Goal: Find specific page/section: Find specific page/section

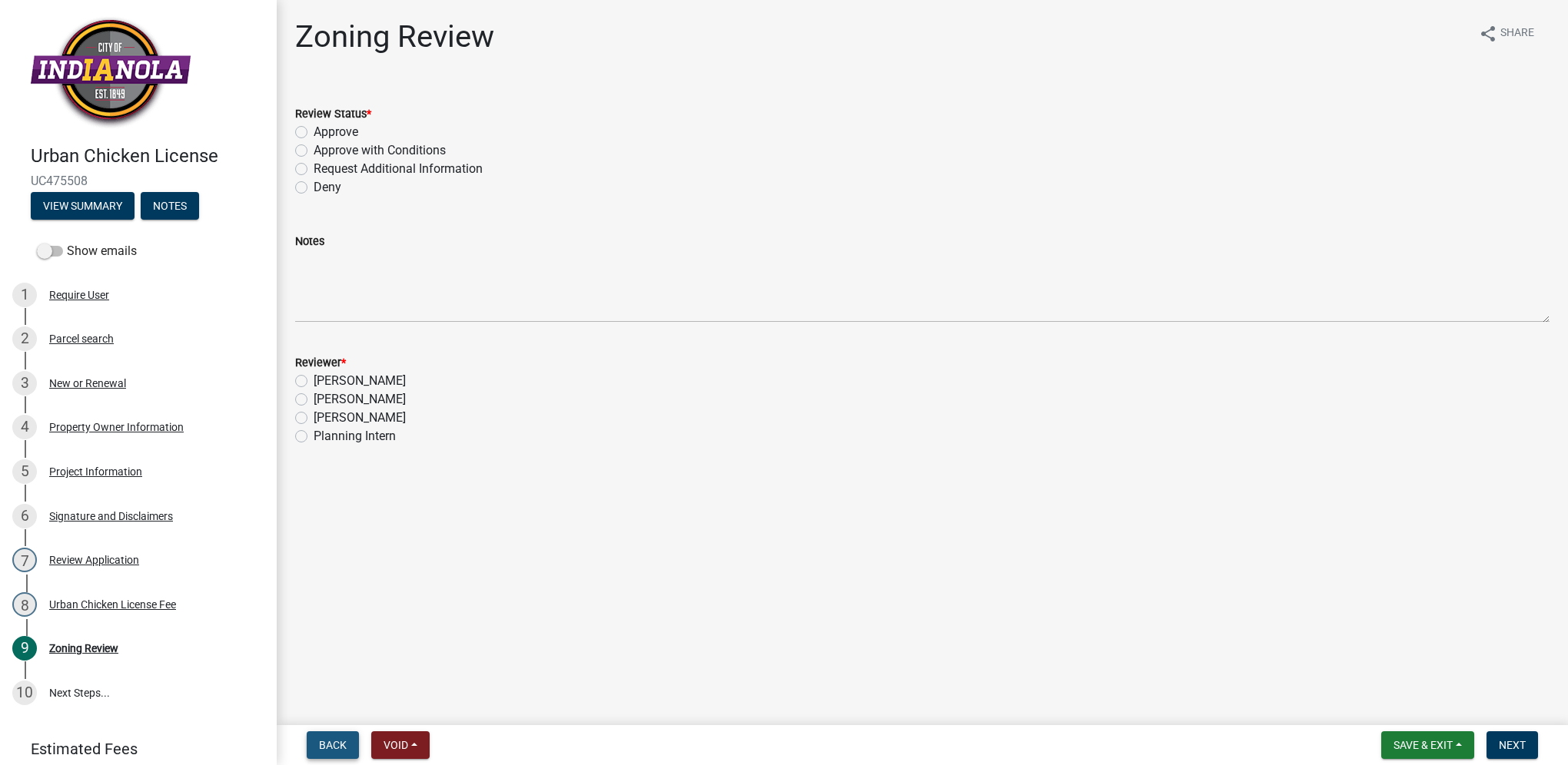
click at [352, 753] on button "Back" at bounding box center [333, 745] width 53 height 28
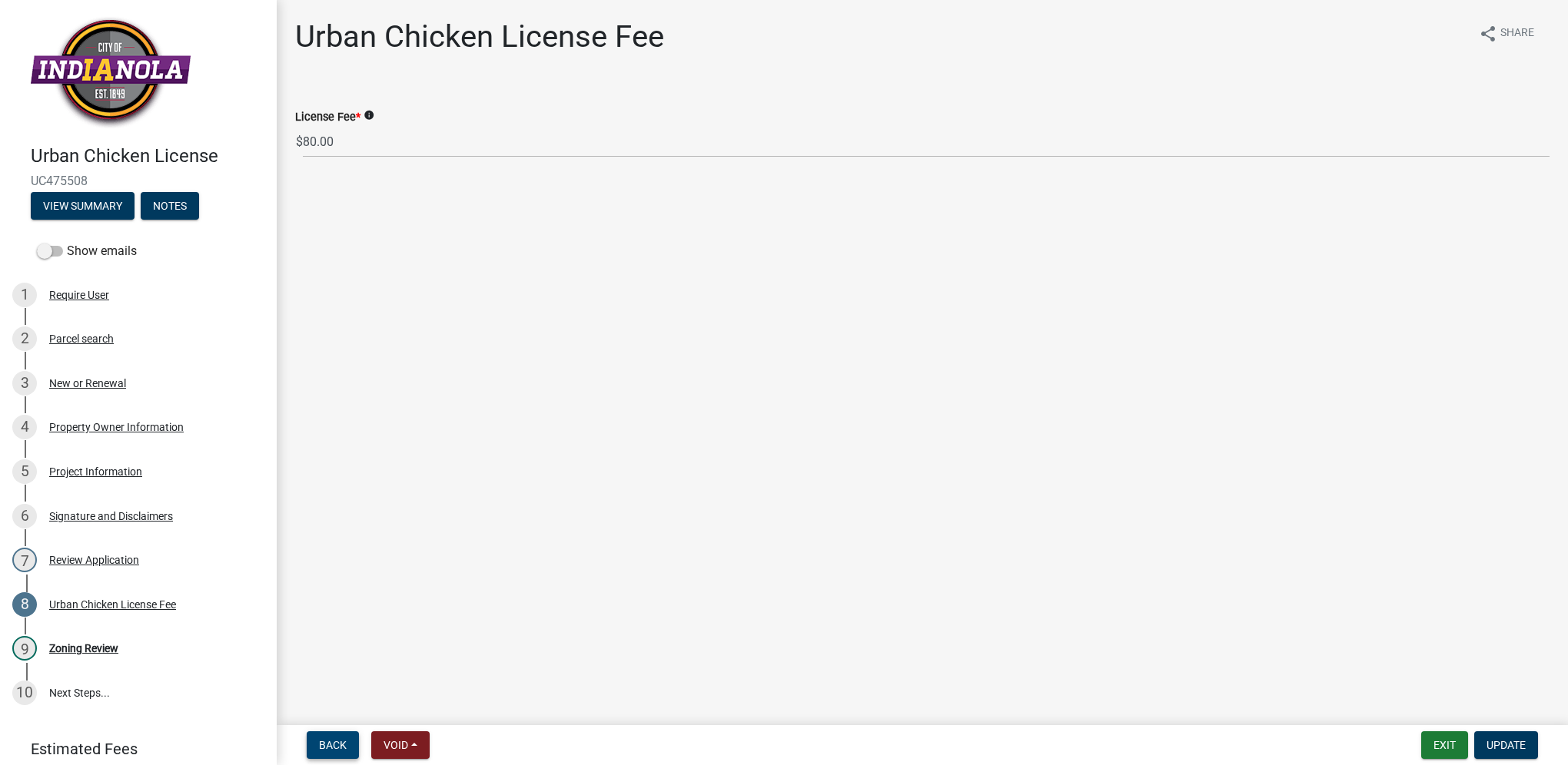
click at [341, 750] on span "Back" at bounding box center [332, 745] width 28 height 12
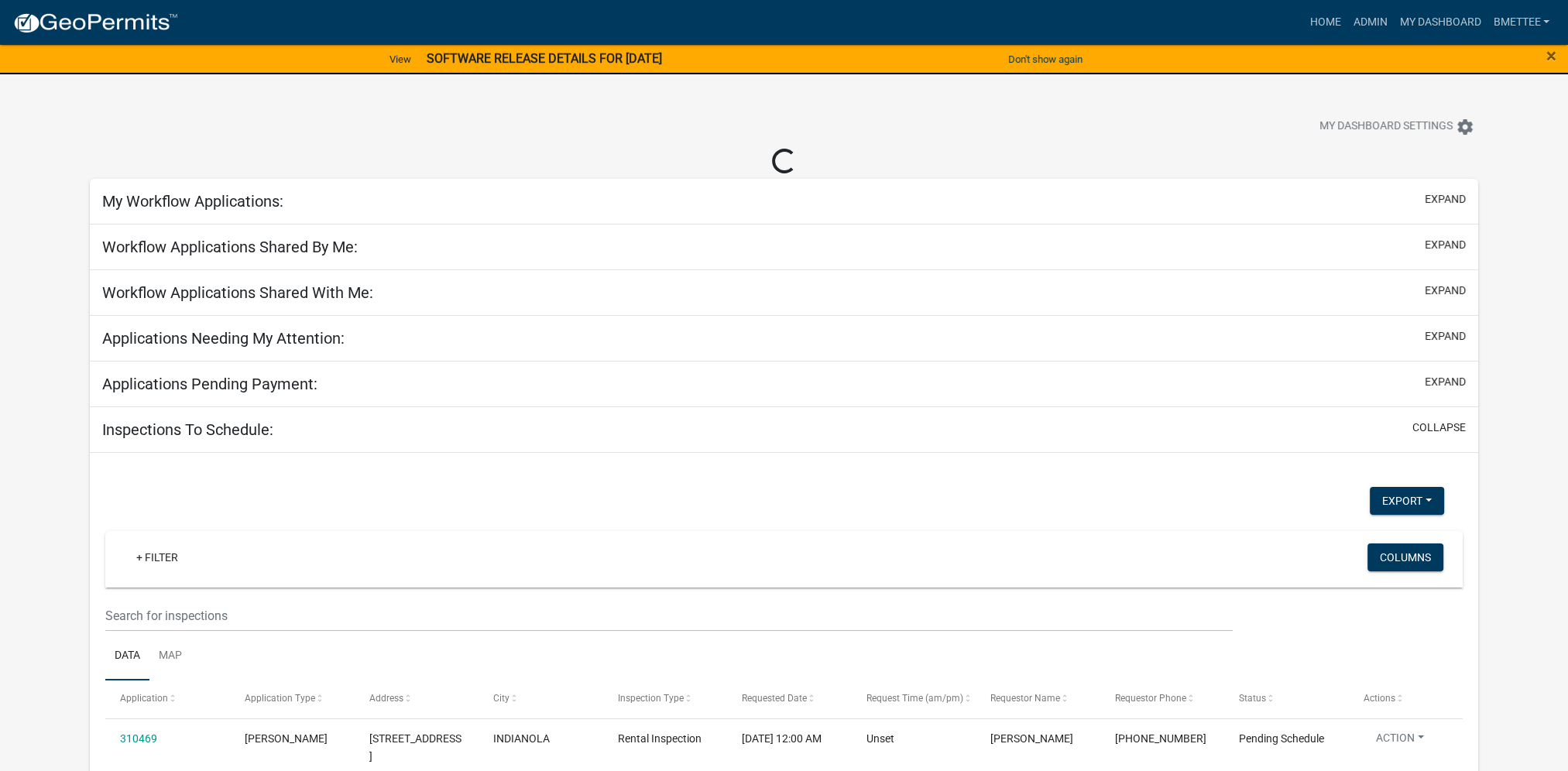
select select "3: 100"
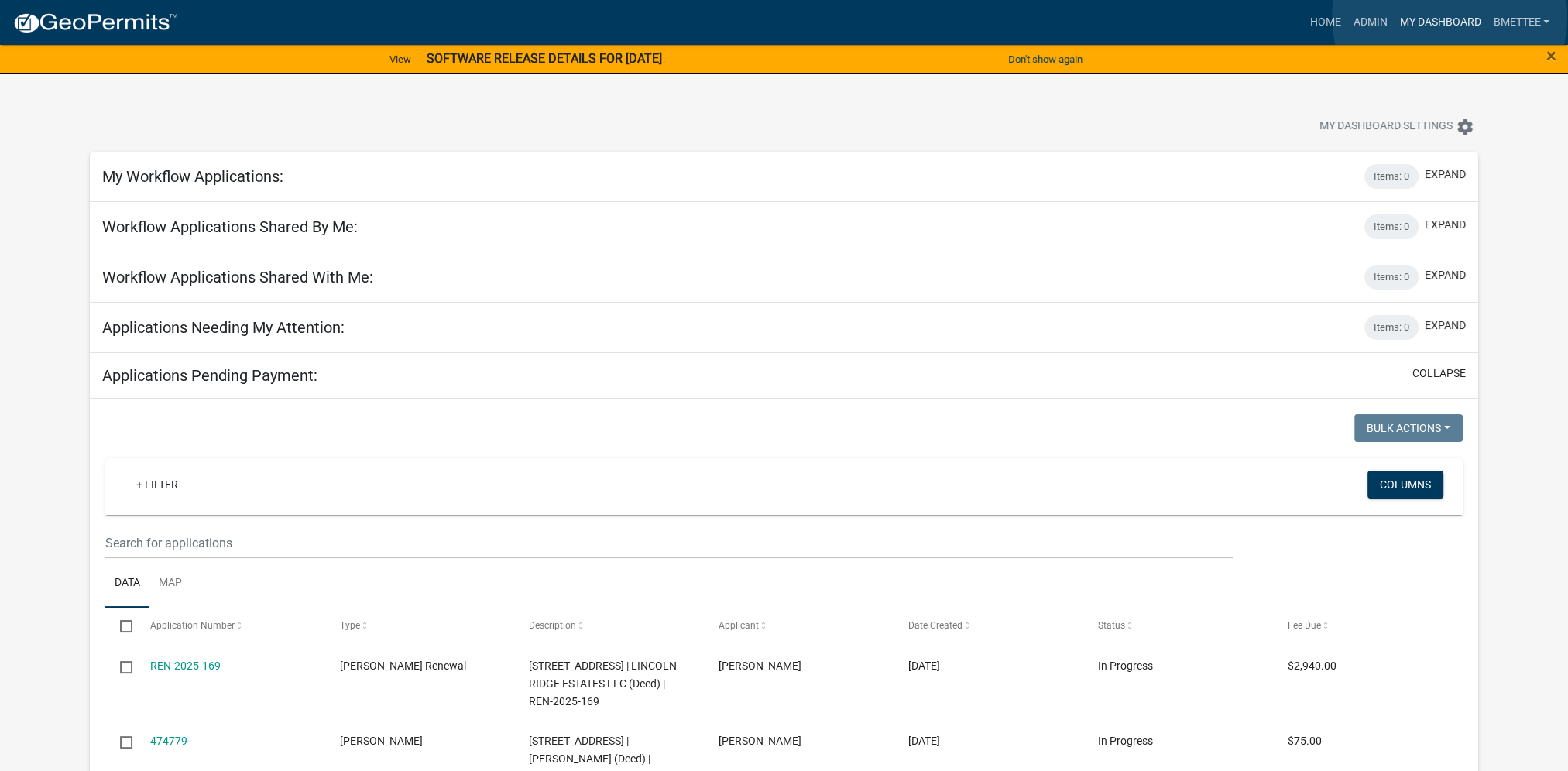
click at [1449, 17] on link "My Dashboard" at bounding box center [1440, 22] width 94 height 30
click at [1535, 16] on link "bmettee" at bounding box center [1521, 22] width 69 height 30
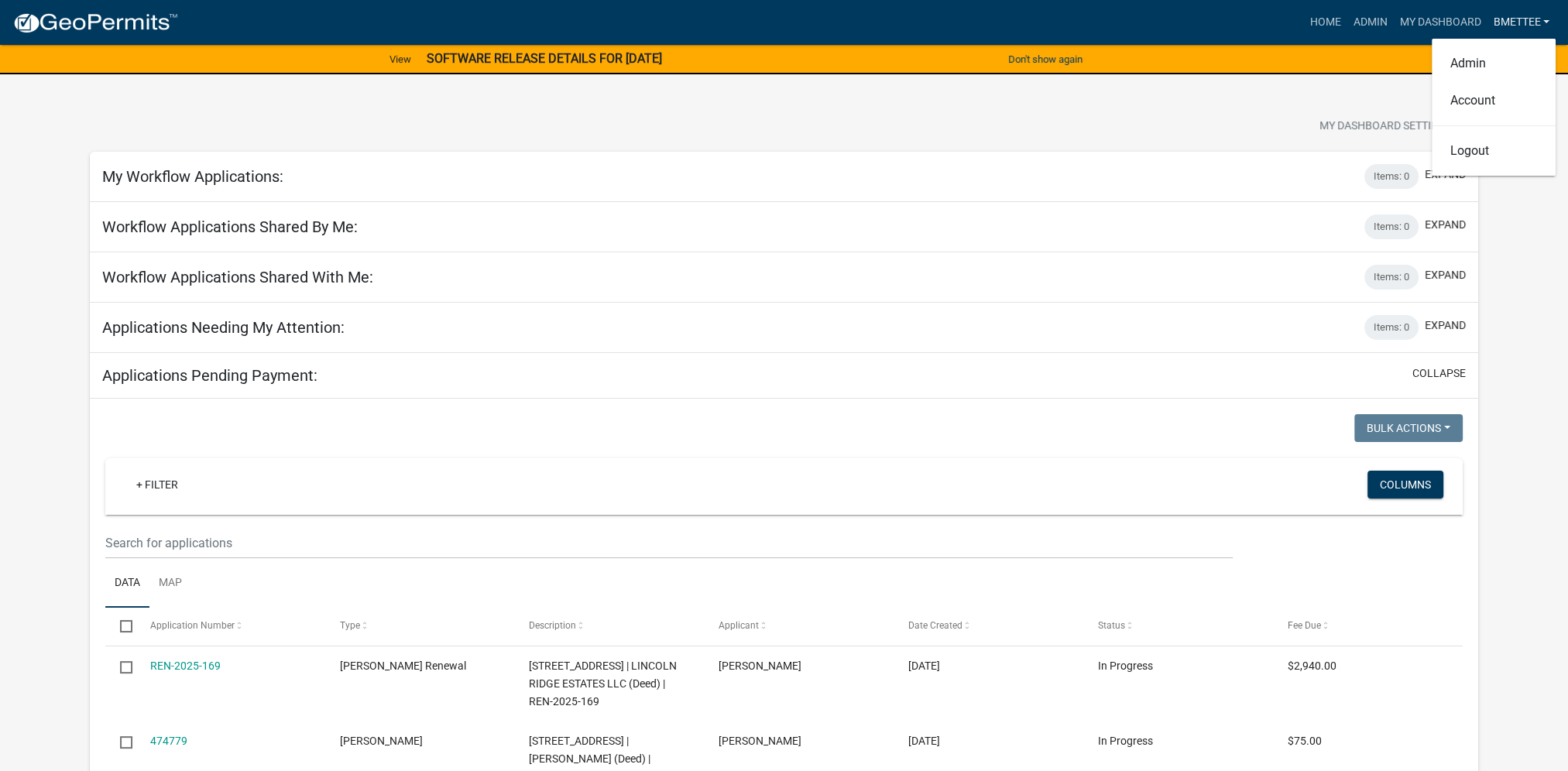
click at [1535, 20] on link "bmettee" at bounding box center [1521, 22] width 69 height 30
click at [1329, 22] on link "Home" at bounding box center [1325, 22] width 43 height 30
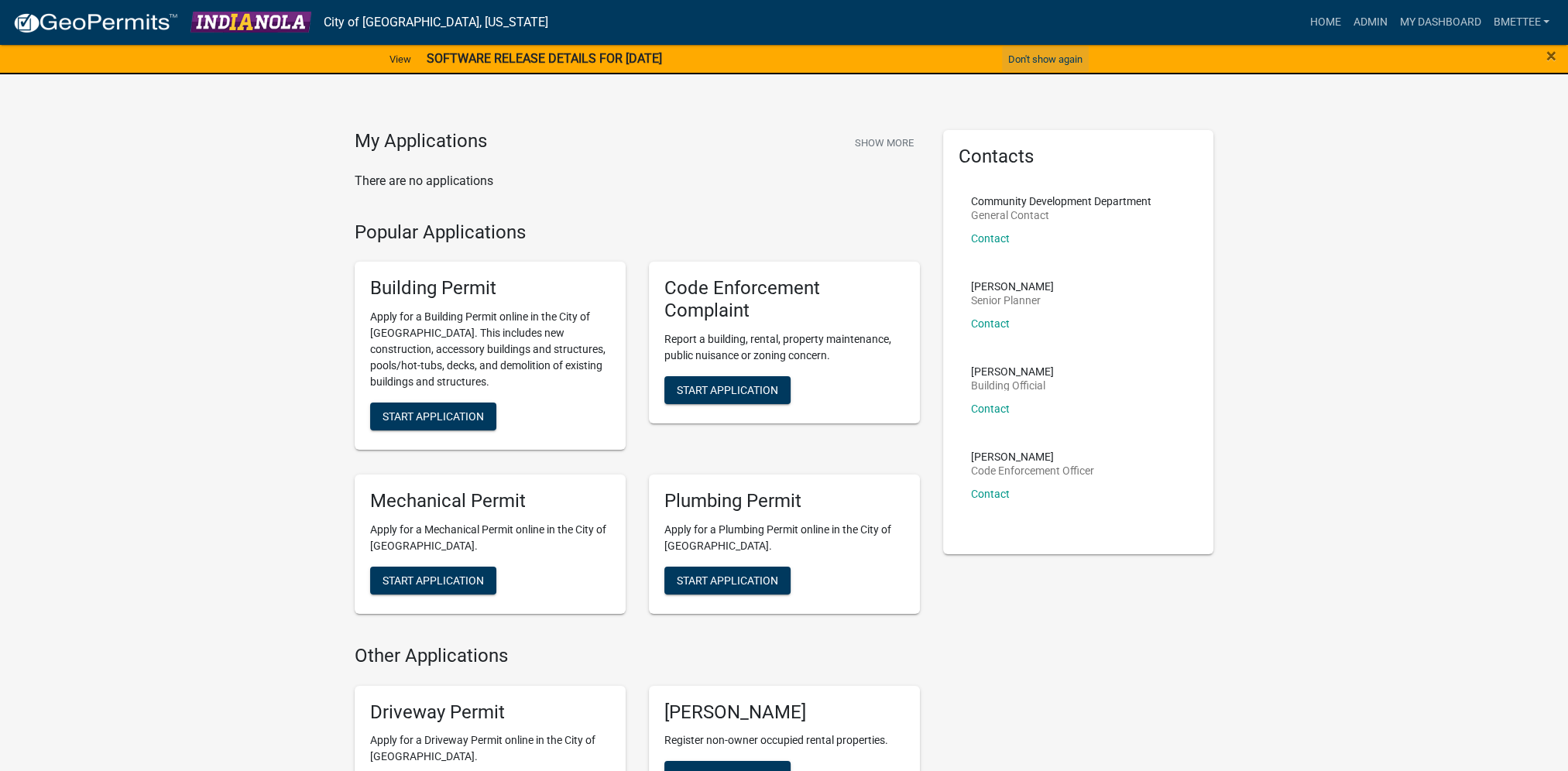
click at [1025, 53] on button "Don't show again" at bounding box center [1045, 59] width 87 height 26
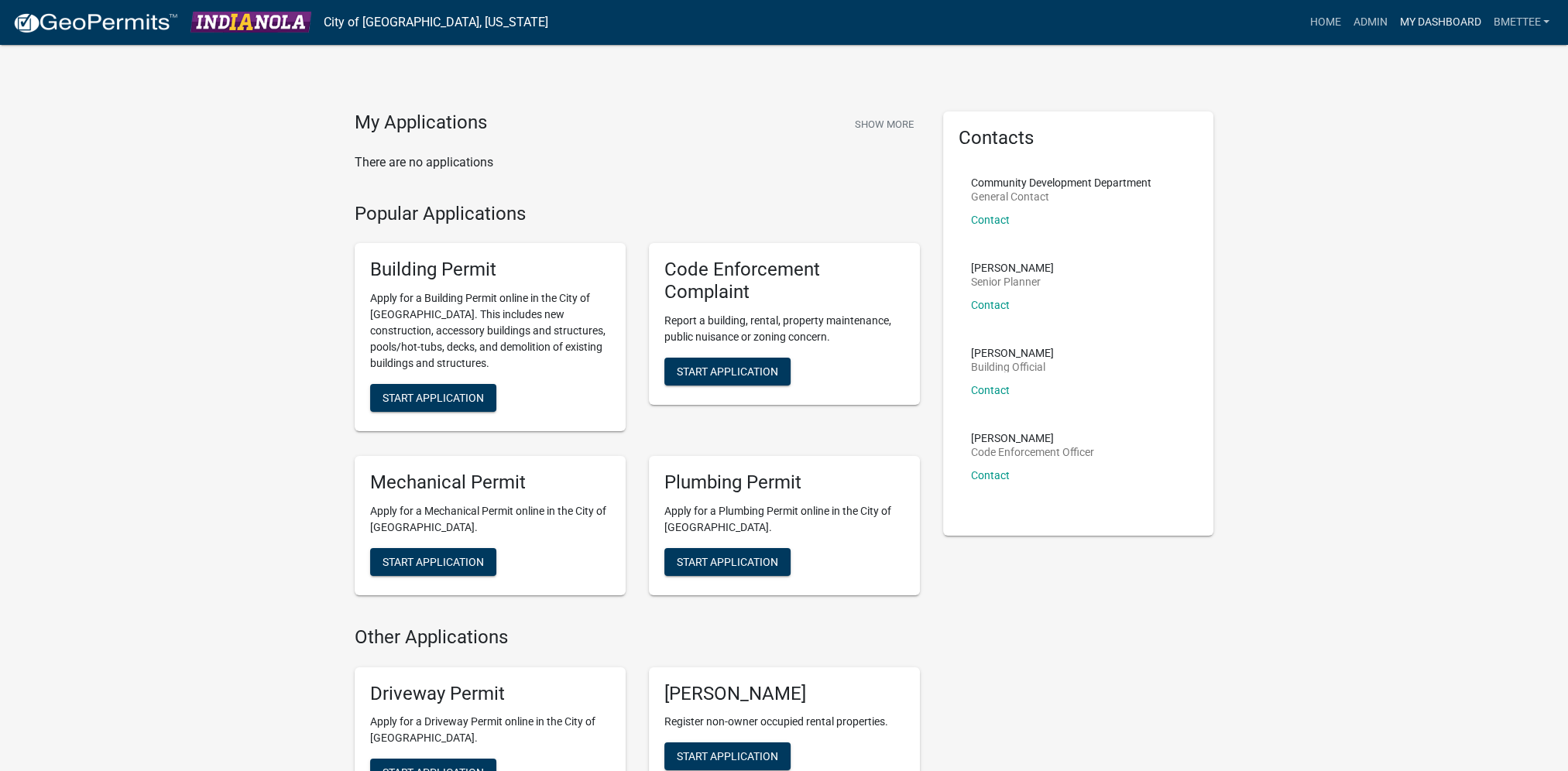
click at [1432, 22] on link "My Dashboard" at bounding box center [1440, 22] width 94 height 30
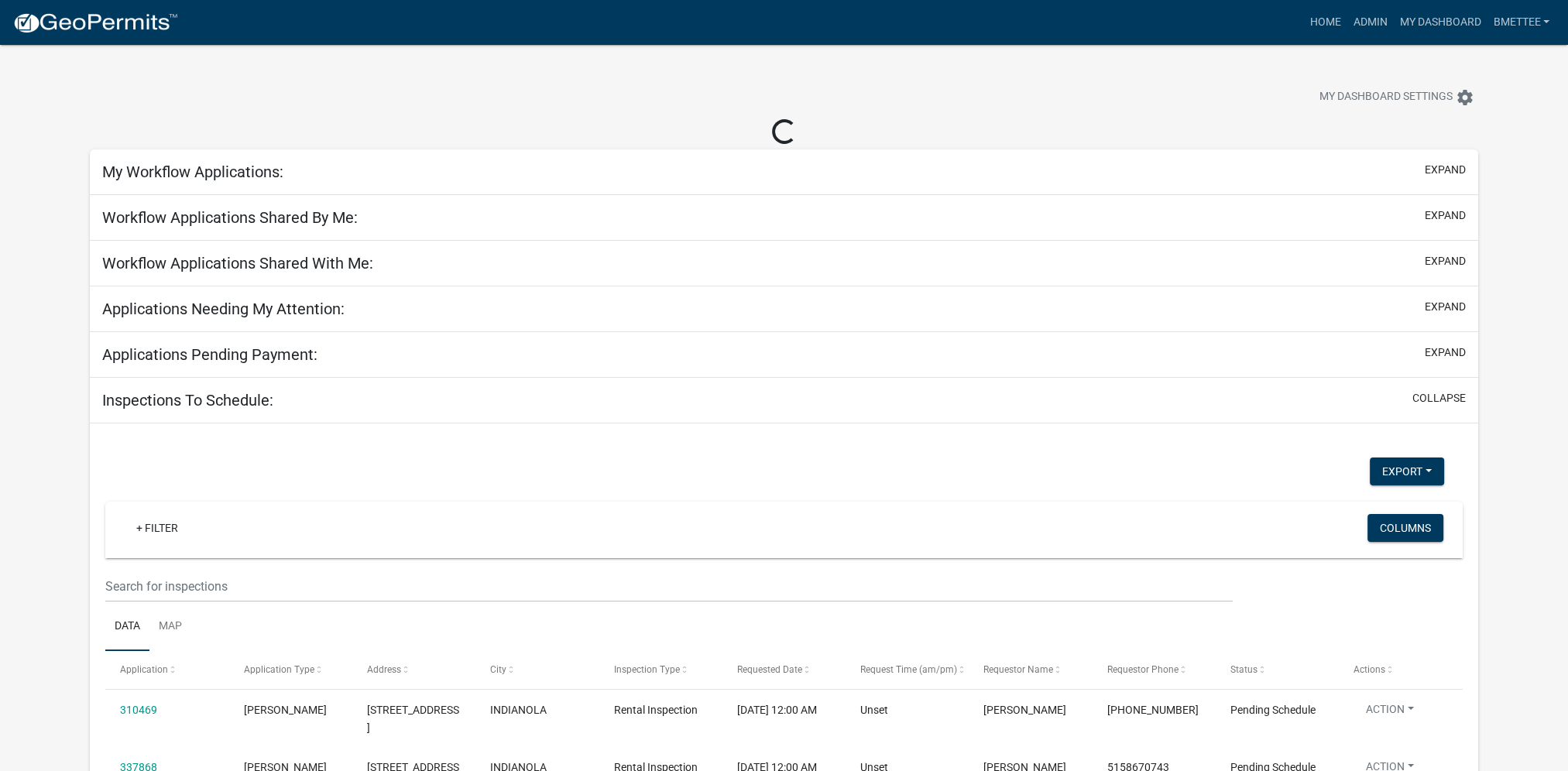
select select "3: 100"
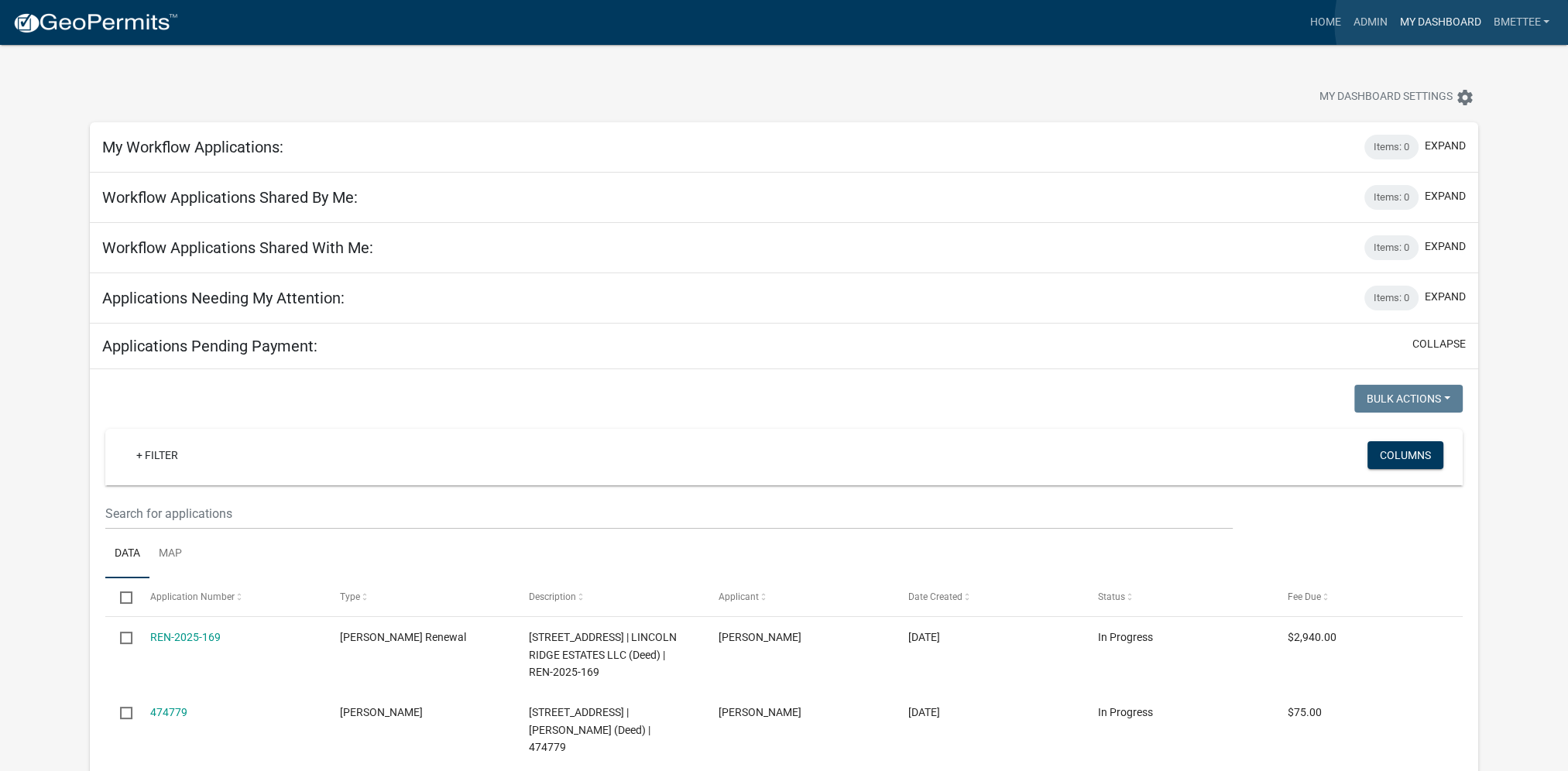
click at [1452, 22] on link "My Dashboard" at bounding box center [1440, 22] width 94 height 30
click at [1084, 135] on div "My Workflow Applications: Items: 0 expand" at bounding box center [784, 147] width 1388 height 51
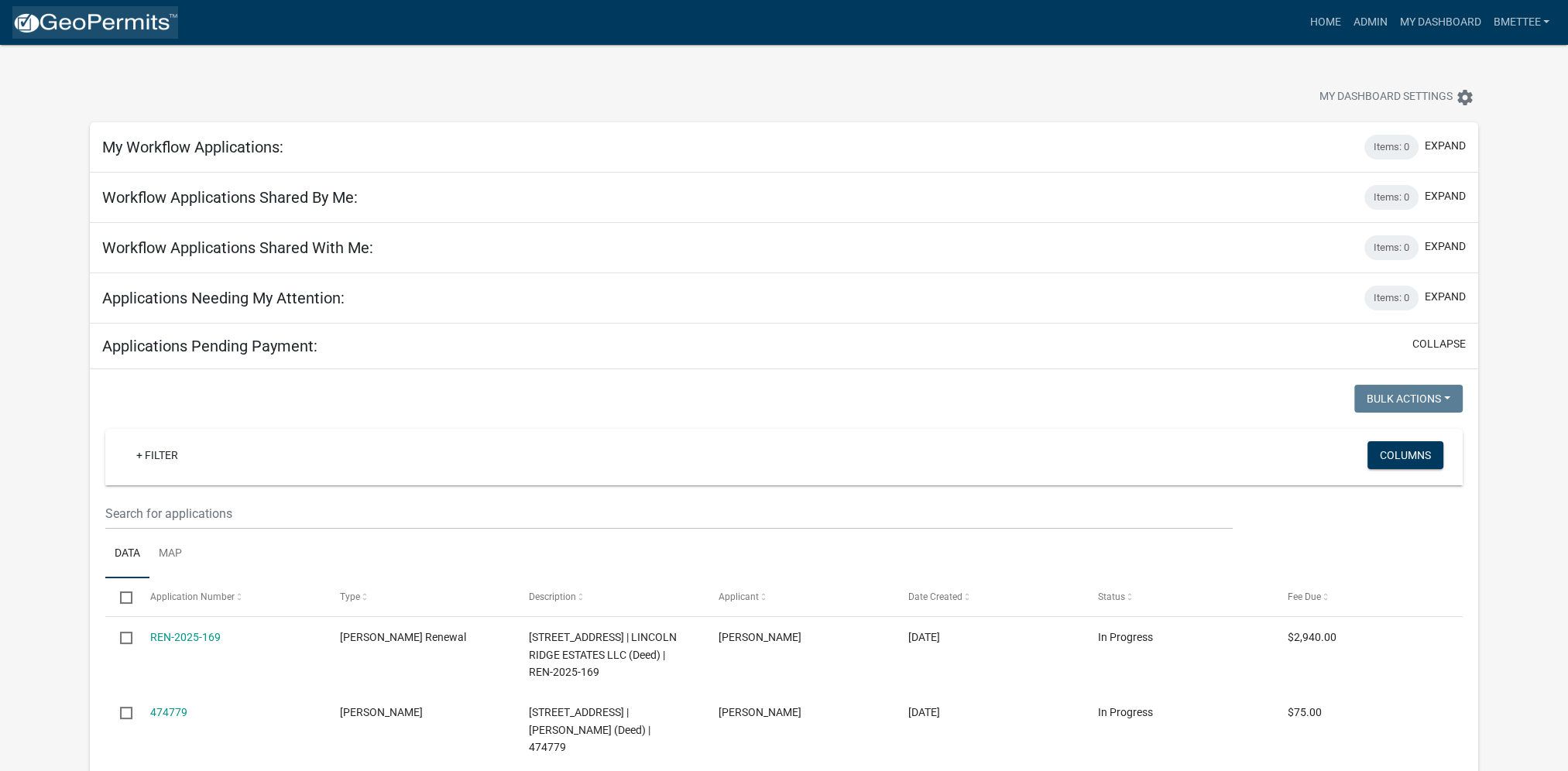
click at [151, 22] on img at bounding box center [95, 22] width 165 height 23
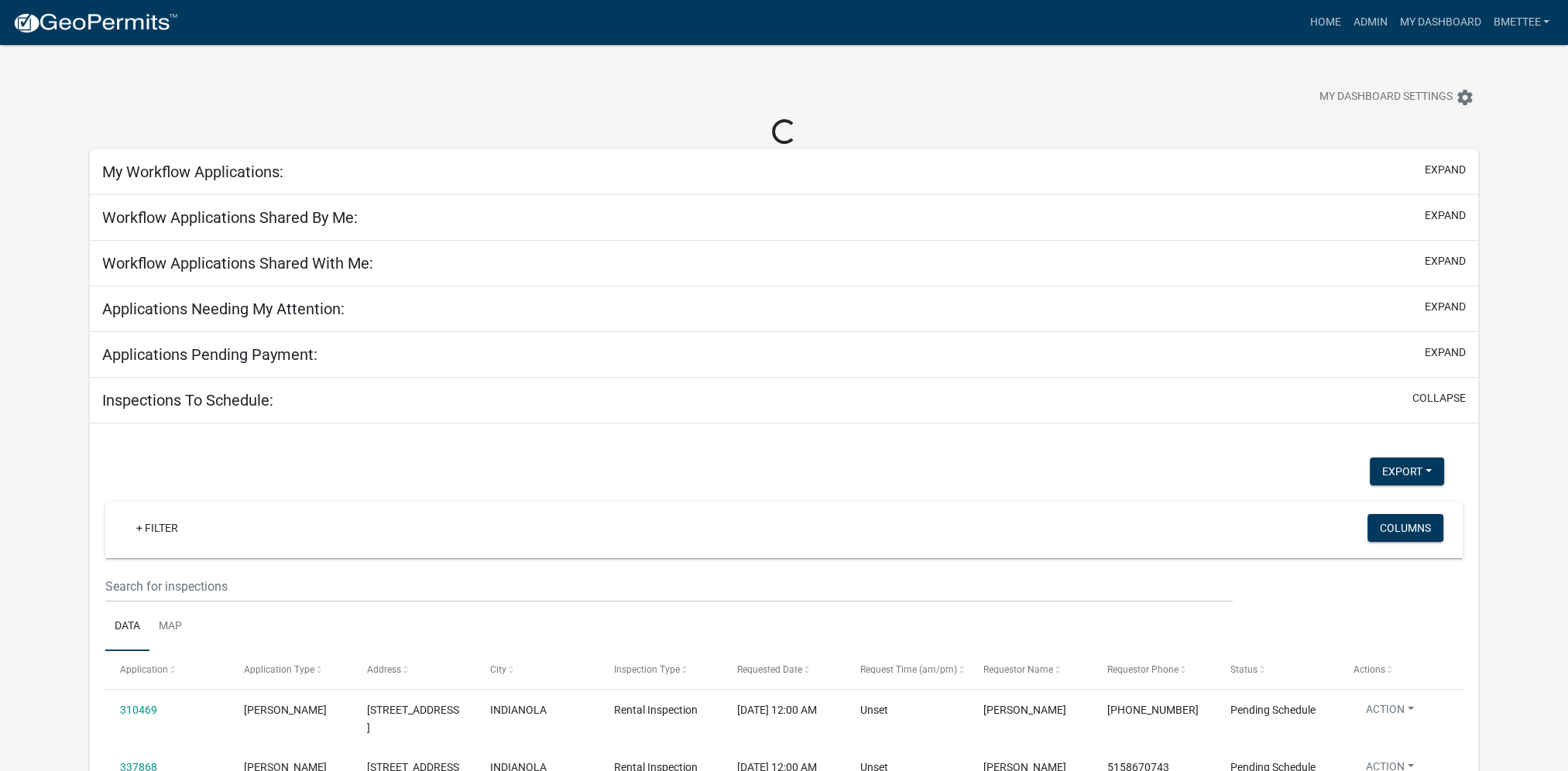
select select "3: 100"
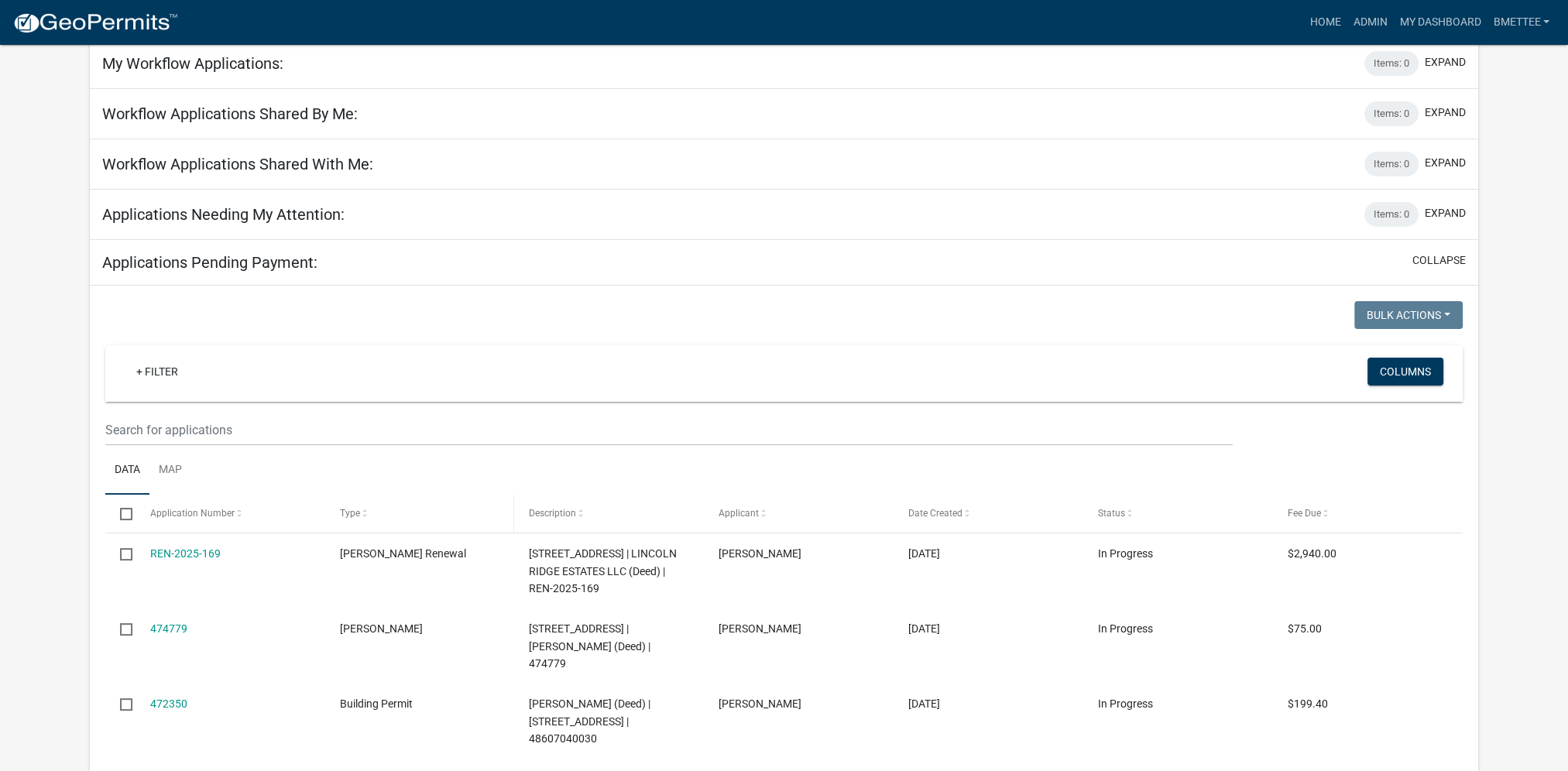
scroll to position [310, 0]
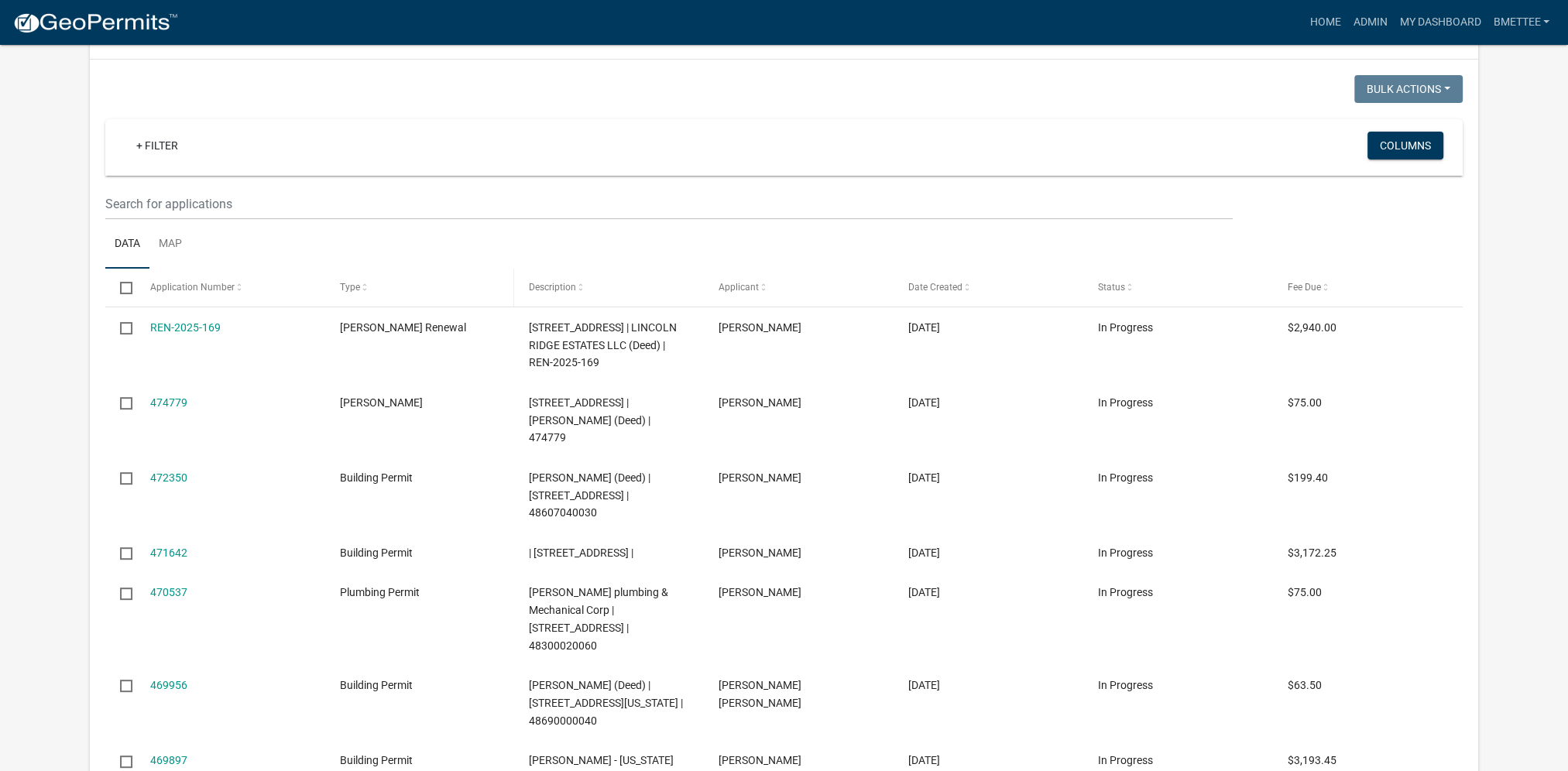
click at [349, 288] on span "Type" at bounding box center [349, 288] width 20 height 11
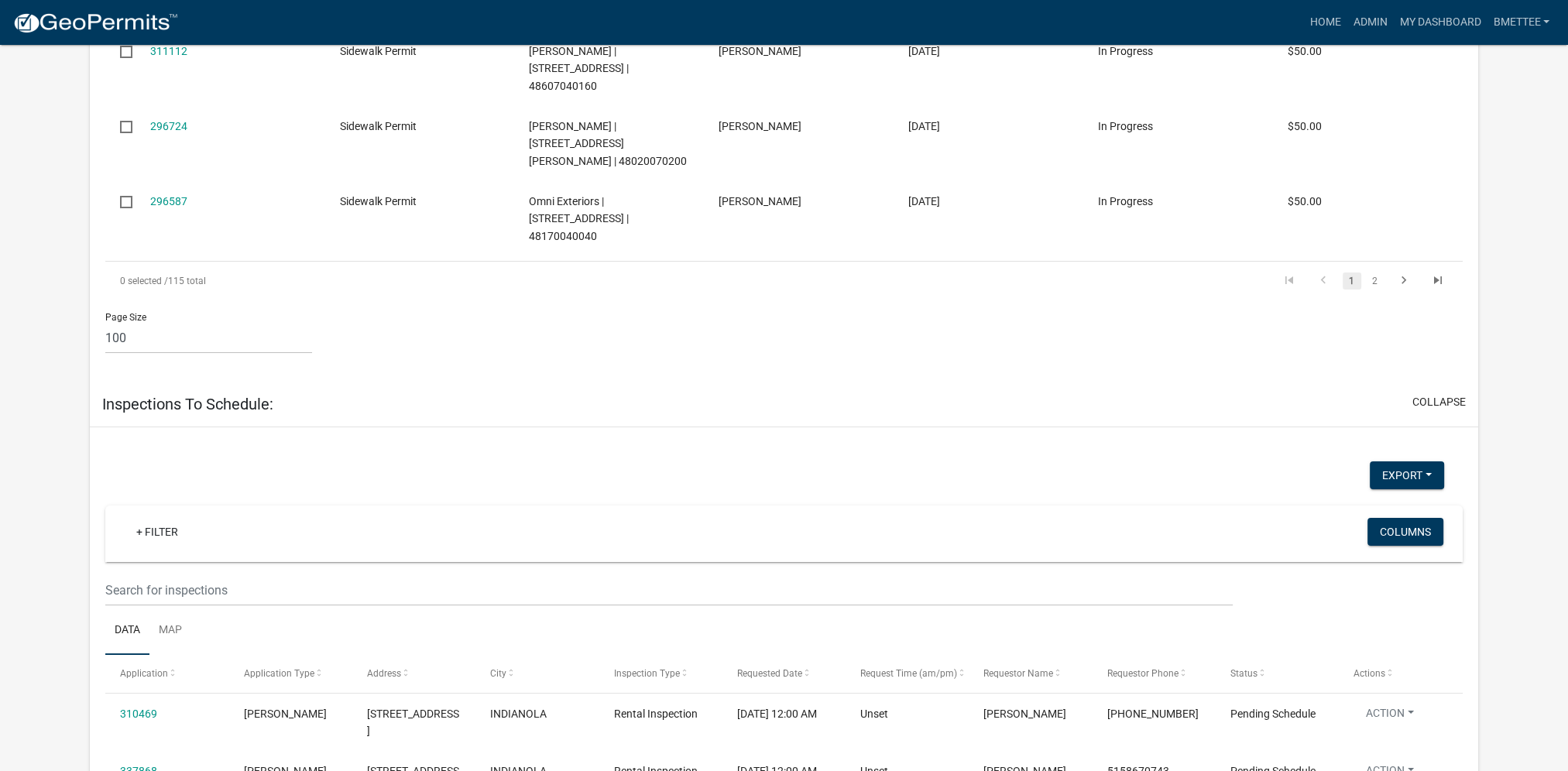
scroll to position [7822, 0]
click at [1446, 17] on link "My Dashboard" at bounding box center [1440, 22] width 94 height 30
click at [1369, 24] on link "Admin" at bounding box center [1370, 22] width 47 height 30
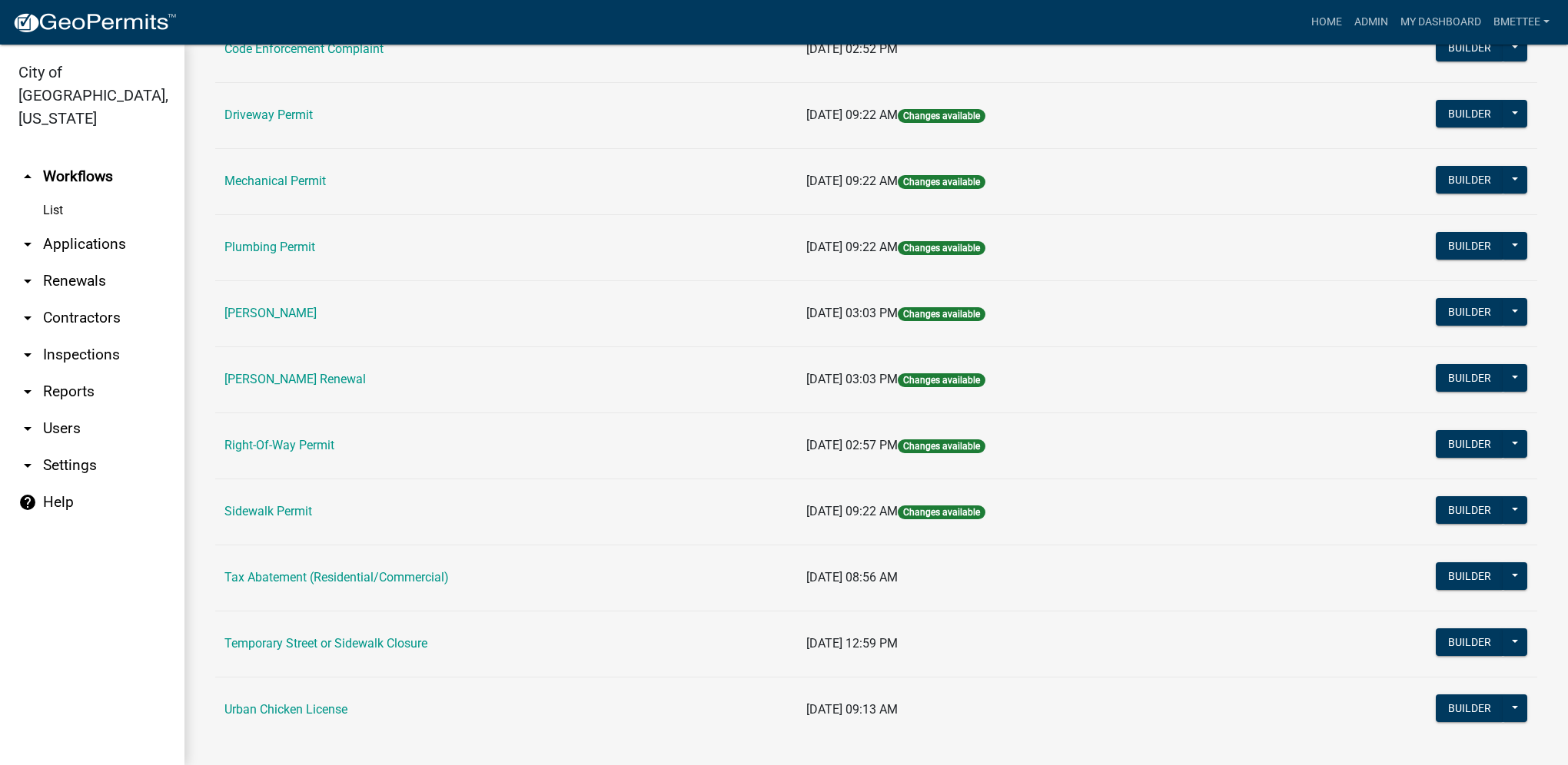
scroll to position [269, 0]
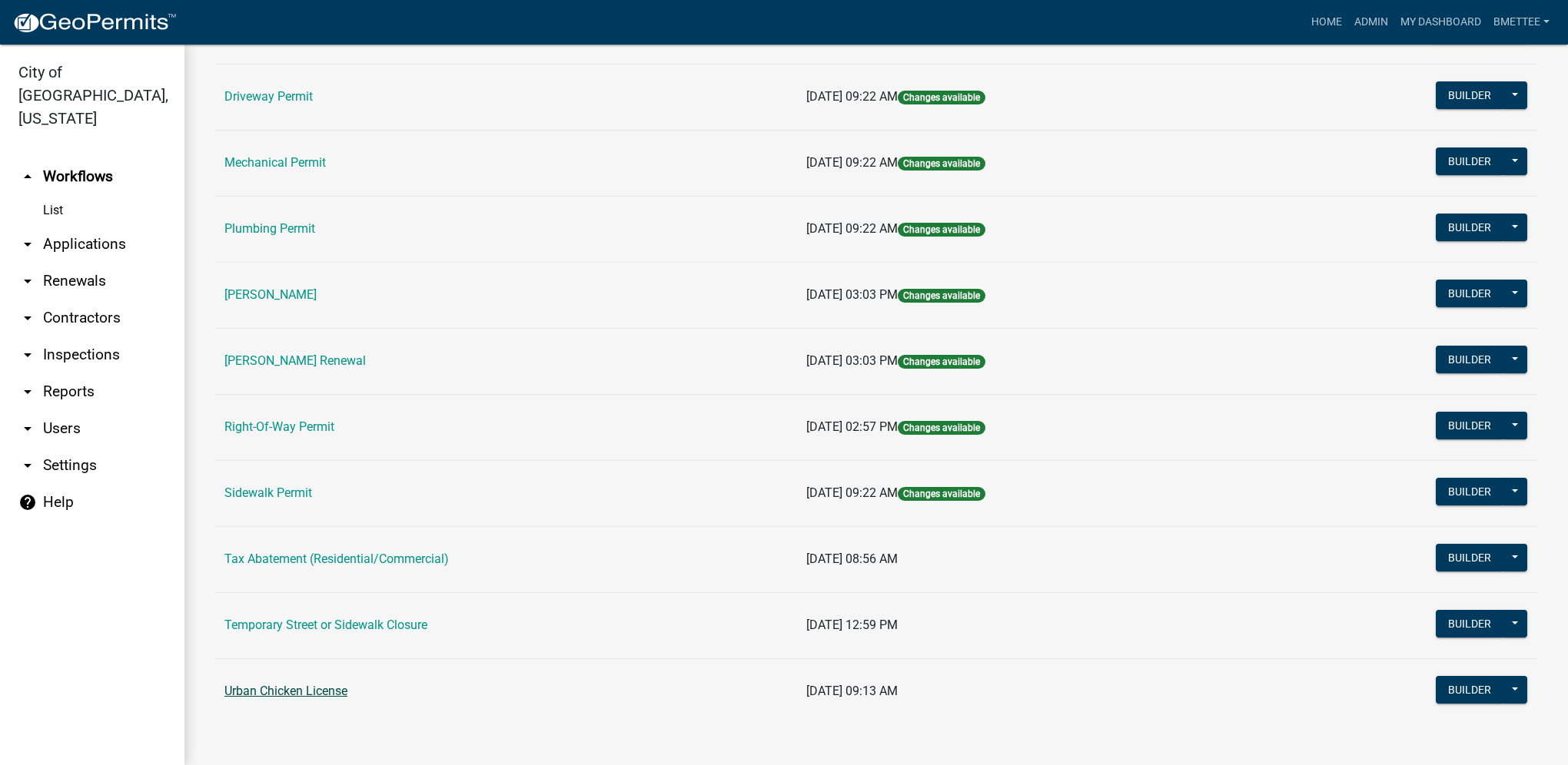
click at [284, 688] on link "Urban Chicken License" at bounding box center [286, 691] width 123 height 14
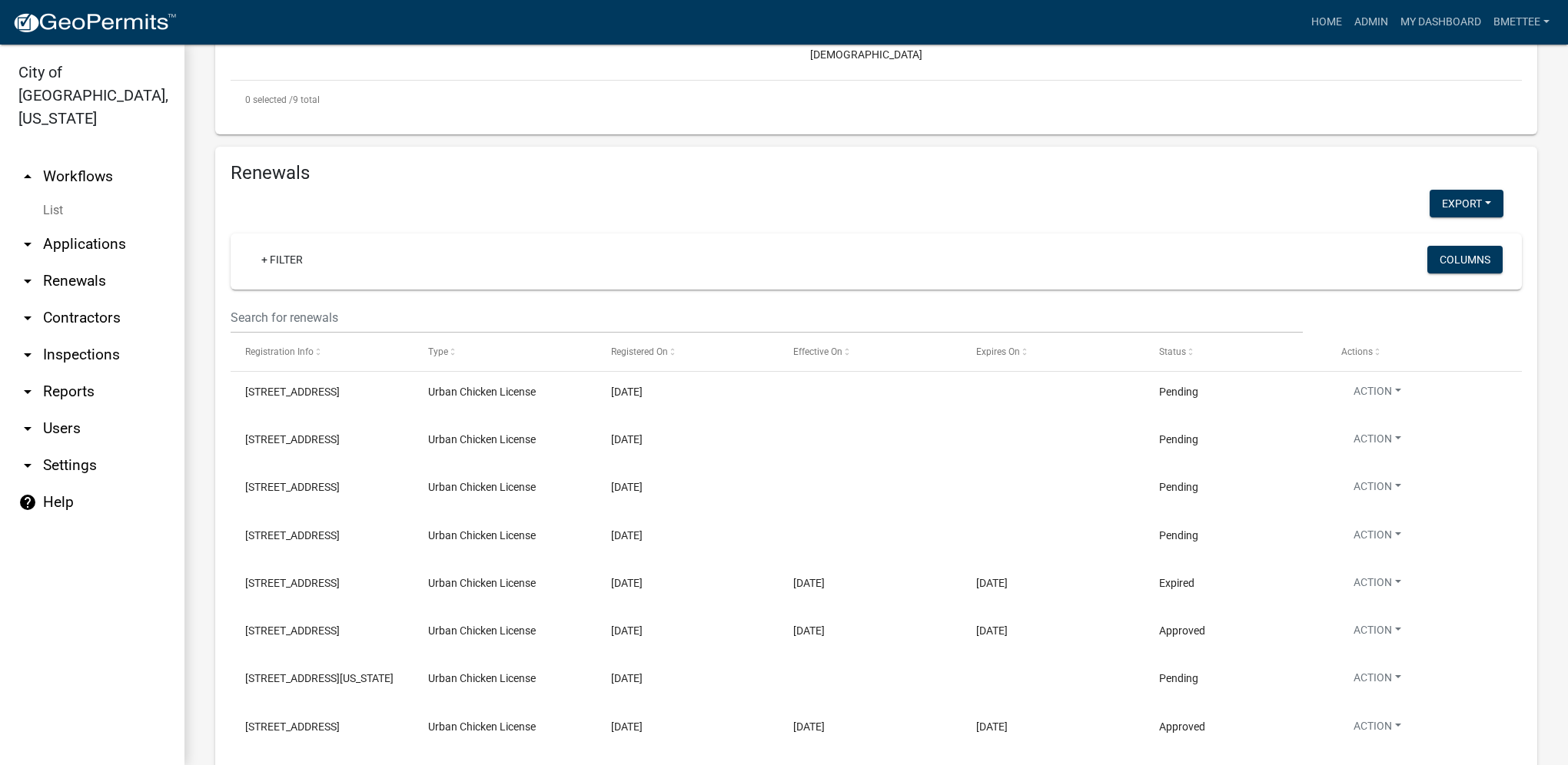
scroll to position [1306, 0]
